Goal: Information Seeking & Learning: Find specific fact

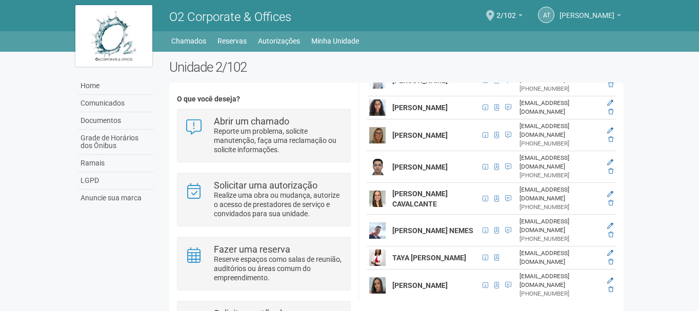
click at [598, 17] on span "[PERSON_NAME]" at bounding box center [587, 11] width 55 height 18
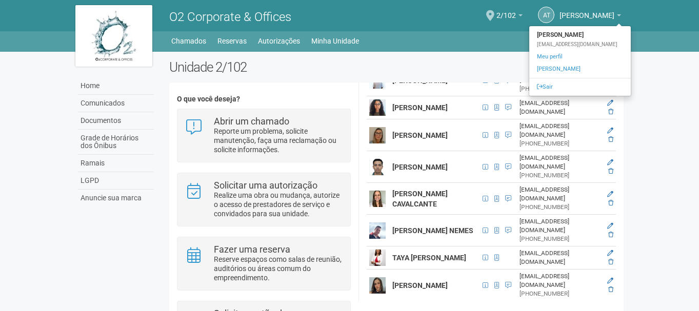
click at [319, 70] on h2 "Unidade 2/102" at bounding box center [396, 67] width 455 height 15
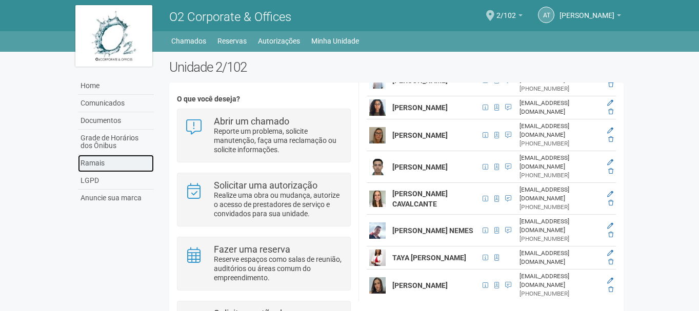
click at [102, 167] on link "Ramais" at bounding box center [116, 163] width 76 height 17
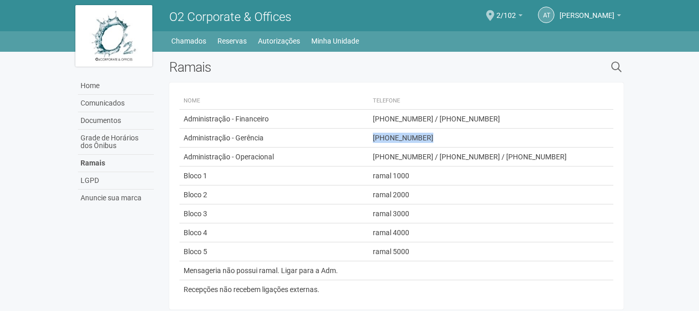
drag, startPoint x: 405, startPoint y: 140, endPoint x: 491, endPoint y: 136, distance: 86.3
click at [491, 136] on tr "Administração - Gerência [PHONE_NUMBER]" at bounding box center [397, 138] width 435 height 19
click at [511, 153] on span "[PHONE_NUMBER] / [PHONE_NUMBER] / [PHONE_NUMBER]" at bounding box center [470, 157] width 194 height 8
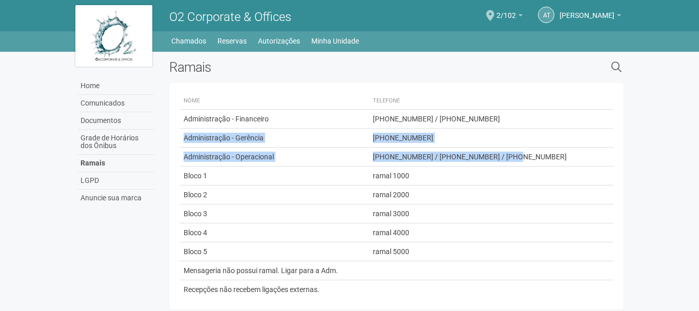
drag, startPoint x: 184, startPoint y: 138, endPoint x: 602, endPoint y: 164, distance: 419.4
click at [598, 162] on tbody "Administração - Financeiro [PHONE_NUMBER] / [PHONE_NUMBER] Administração - Gerê…" at bounding box center [397, 205] width 435 height 190
copy tbody "Administração - Gerência [PHONE_NUMBER] Administração - Operacional [PHONE_NUMB…"
click at [362, 149] on td "Administração - Operacional" at bounding box center [274, 157] width 189 height 19
